Goal: Check status: Check status

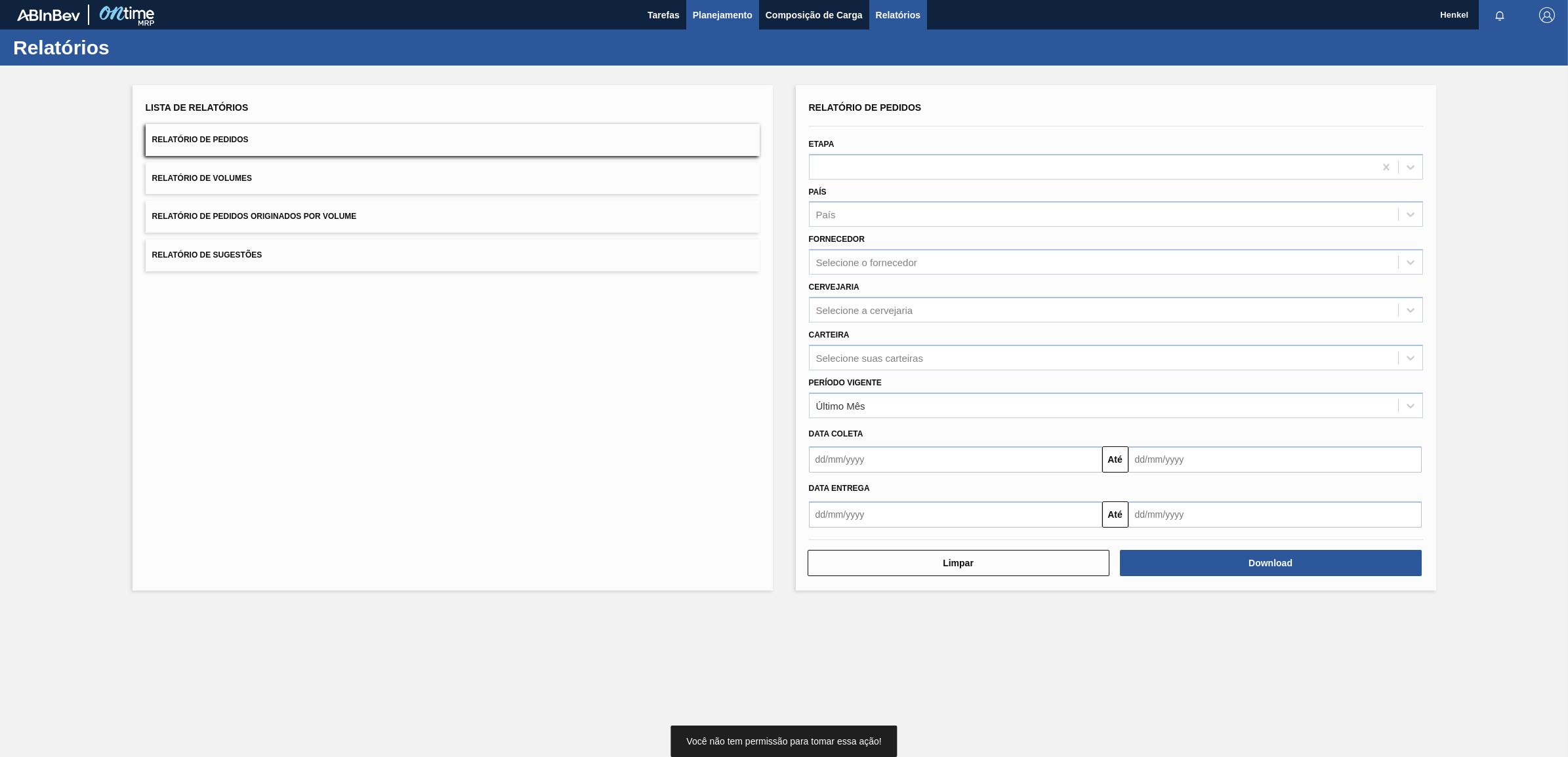
click at [728, 1] on button "Planejamento" at bounding box center [723, 14] width 73 height 29
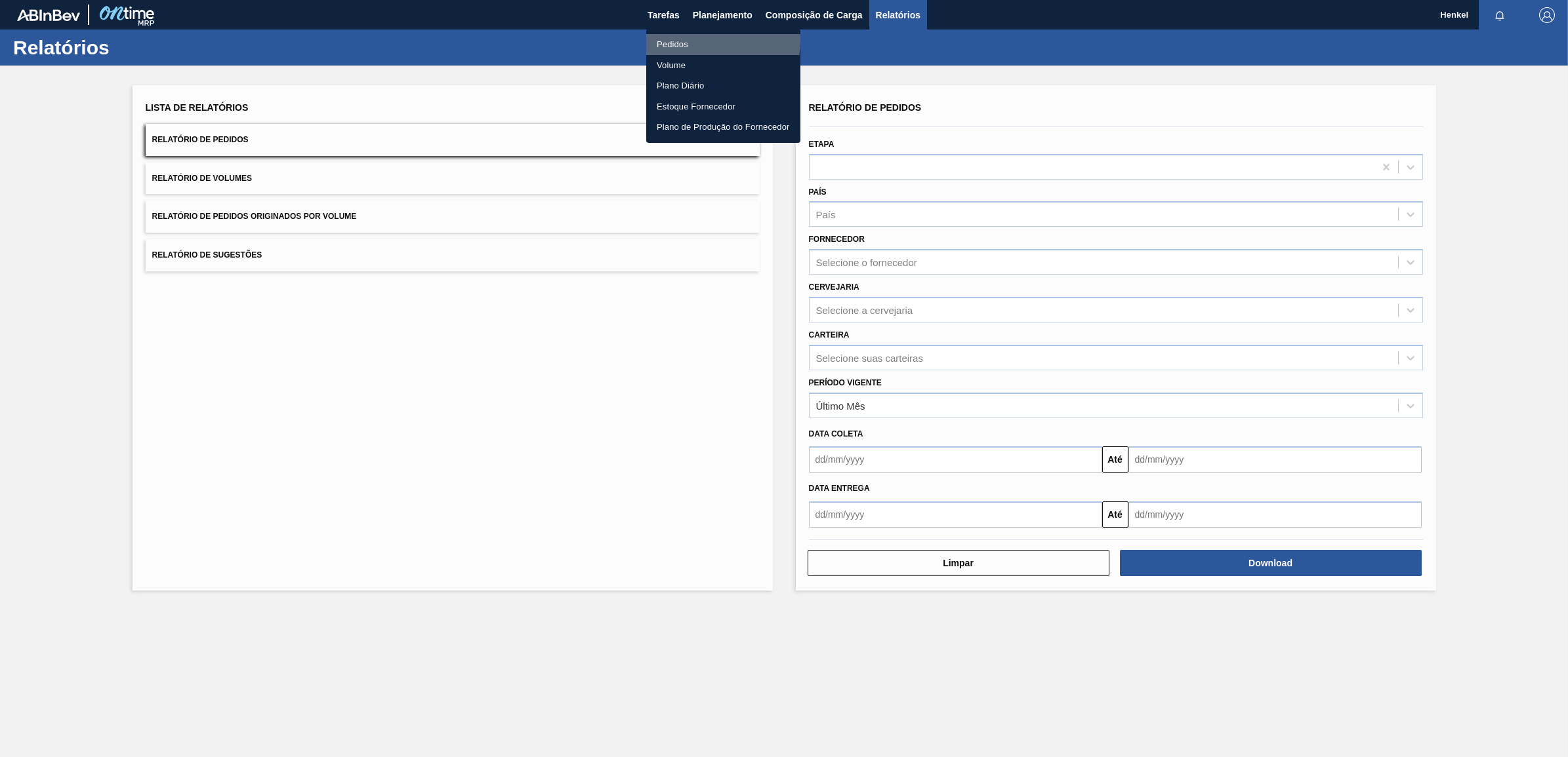
click at [669, 39] on li "Pedidos" at bounding box center [724, 44] width 154 height 21
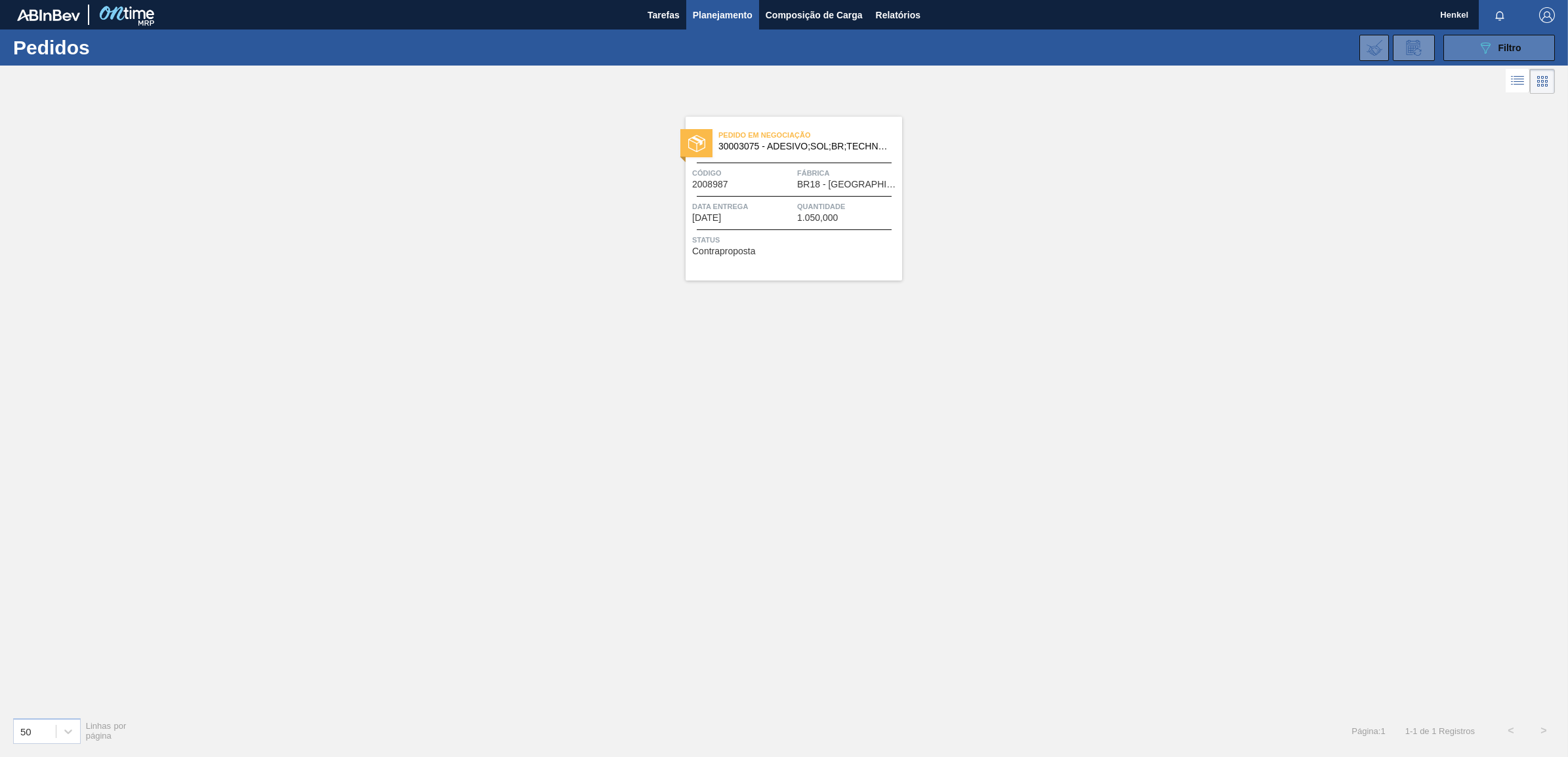
click at [1526, 46] on button "089F7B8B-B2A5-4AFE-B5C0-19BA573D28AC Filtro" at bounding box center [1500, 48] width 112 height 27
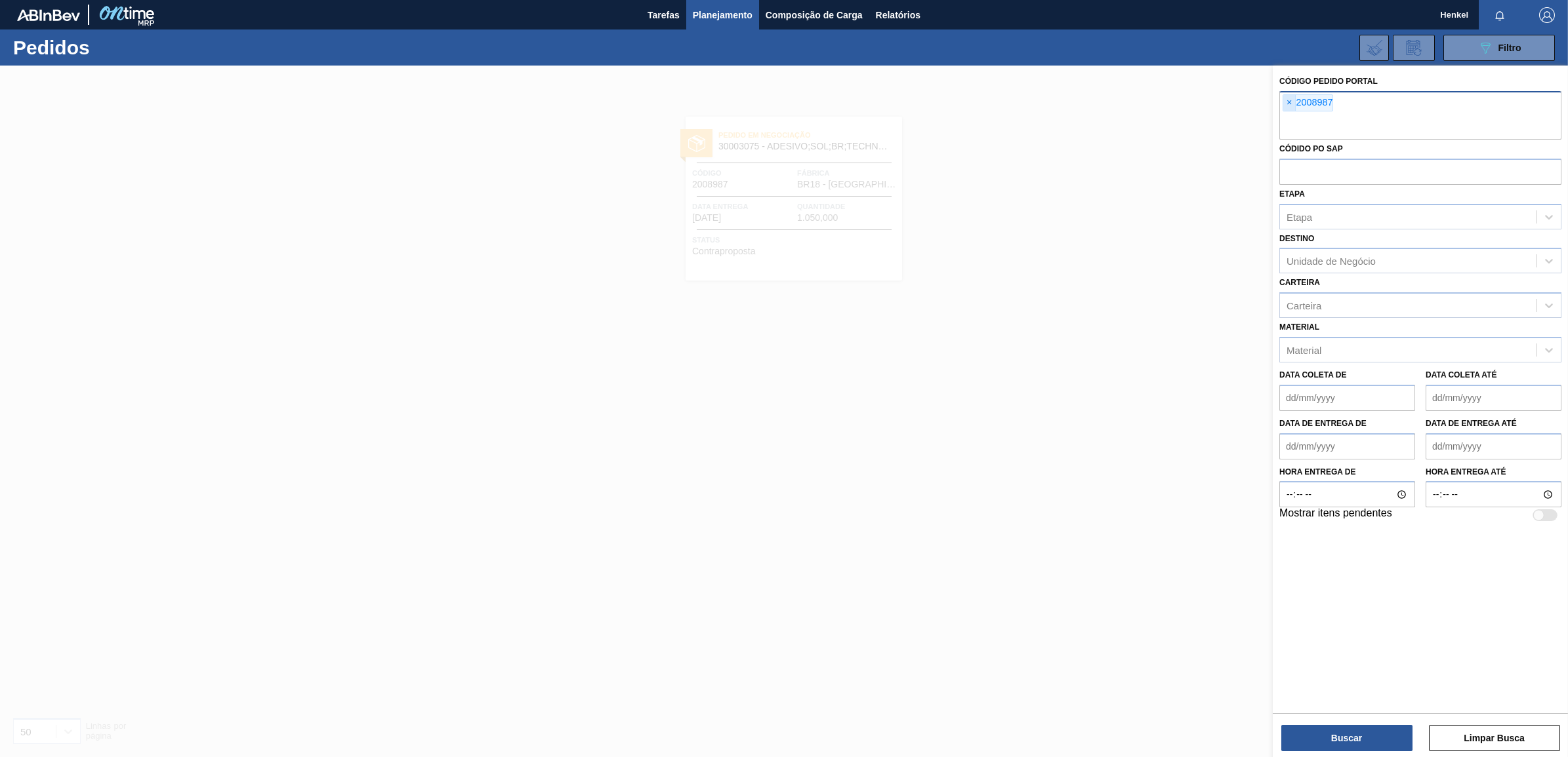
click at [1290, 102] on span "×" at bounding box center [1289, 103] width 12 height 16
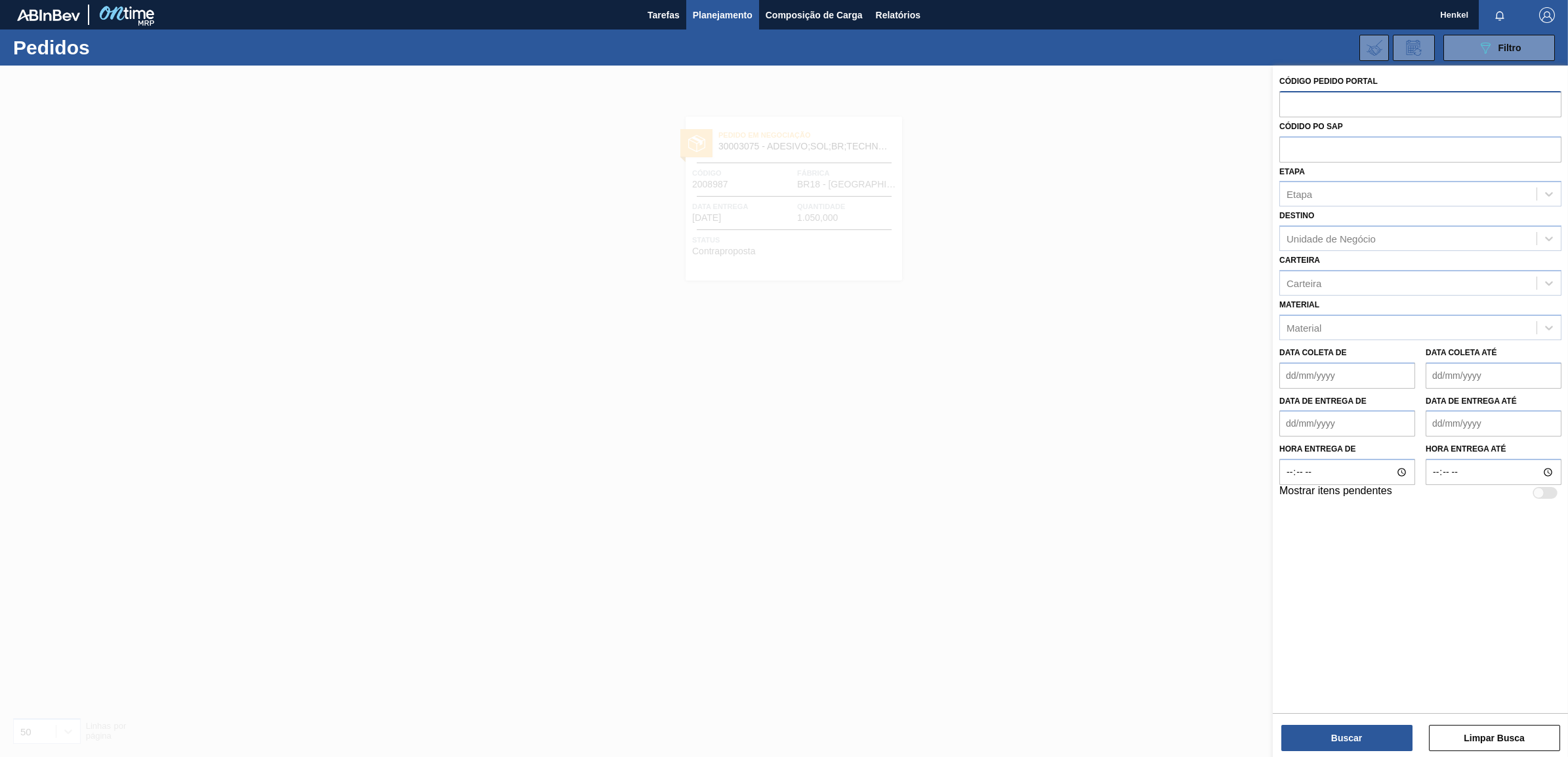
paste input "2004304"
type input "2004304"
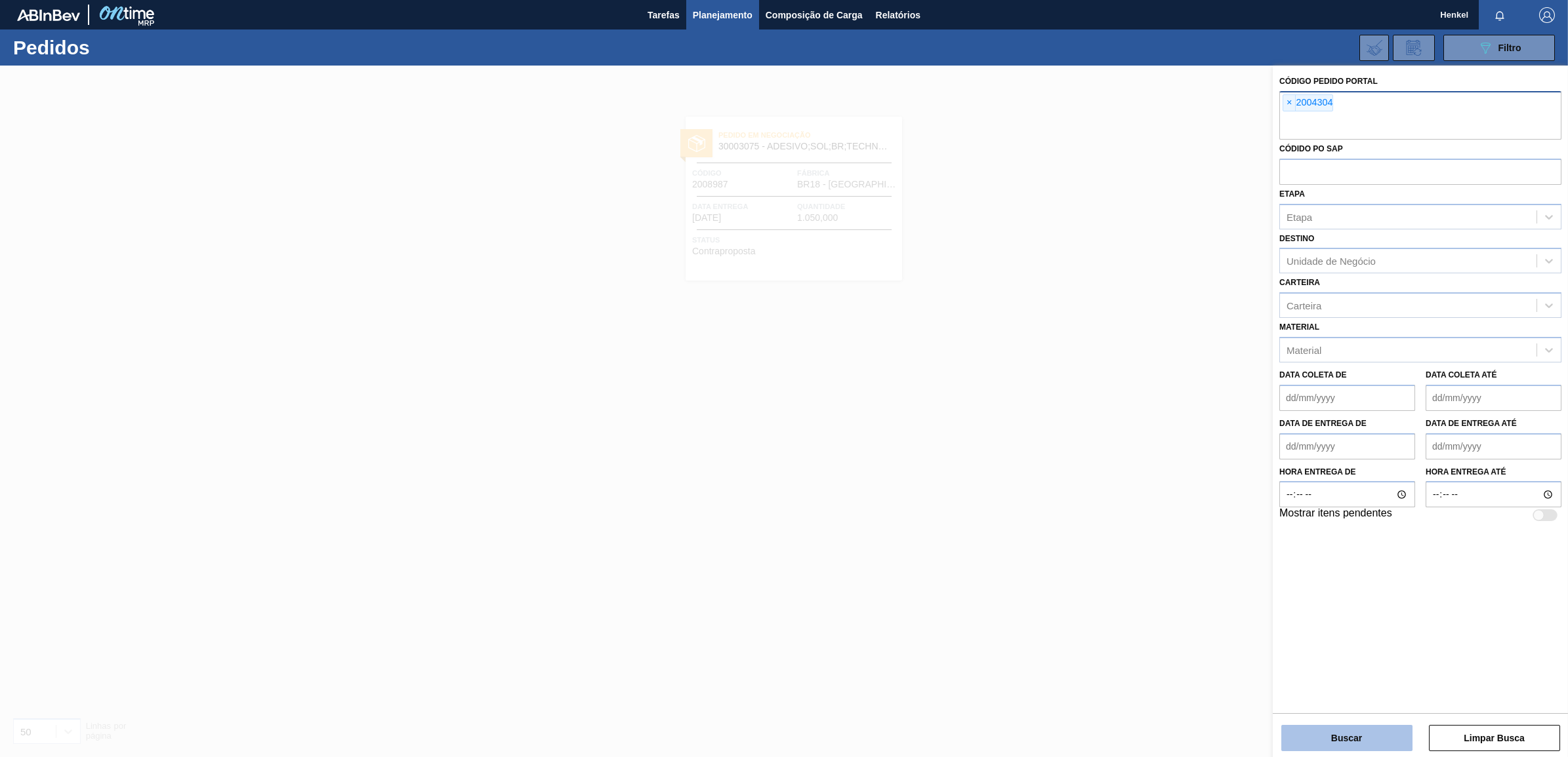
click at [1345, 735] on button "Buscar" at bounding box center [1347, 738] width 131 height 27
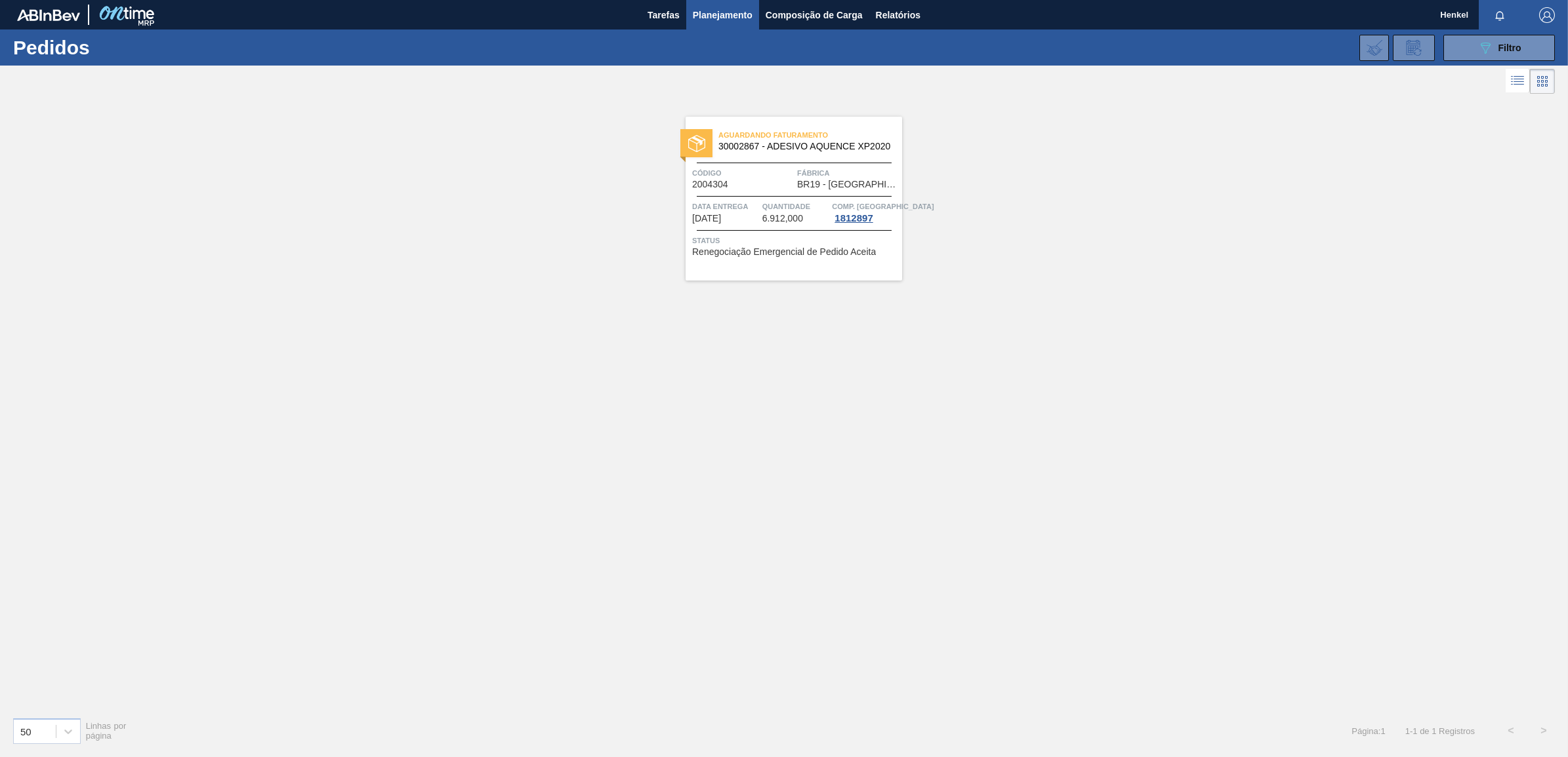
click at [752, 207] on span "Data entrega" at bounding box center [725, 206] width 67 height 13
